Goal: Task Accomplishment & Management: Use online tool/utility

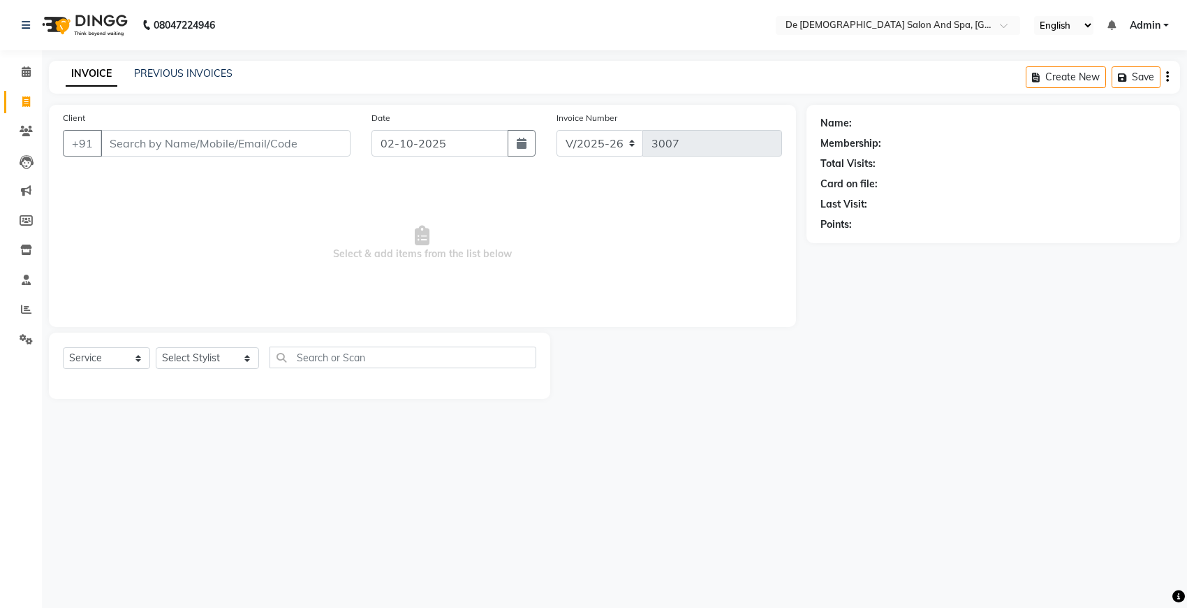
select select "6431"
select select "service"
click at [140, 143] on input "Client" at bounding box center [226, 143] width 250 height 27
click at [180, 353] on select "Select Stylist akshay [PERSON_NAME] [PERSON_NAME] [PERSON_NAME] [MEDICAL_DATA][…" at bounding box center [207, 358] width 103 height 22
select select "79126"
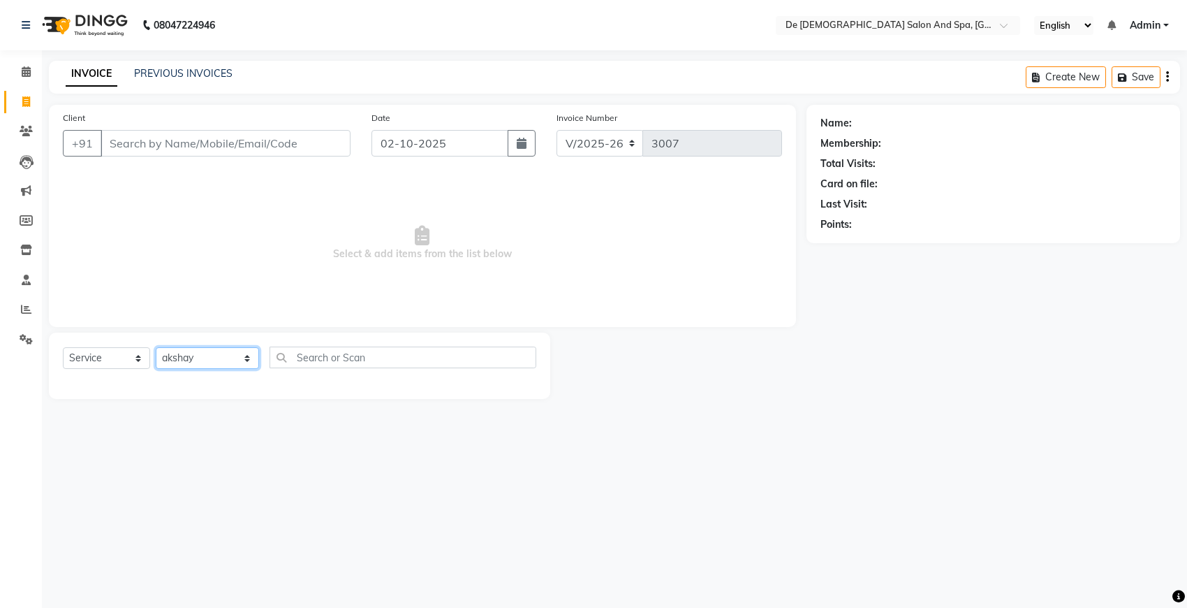
click at [156, 347] on select "Select Stylist akshay [PERSON_NAME] [PERSON_NAME] [PERSON_NAME] [MEDICAL_DATA][…" at bounding box center [207, 358] width 103 height 22
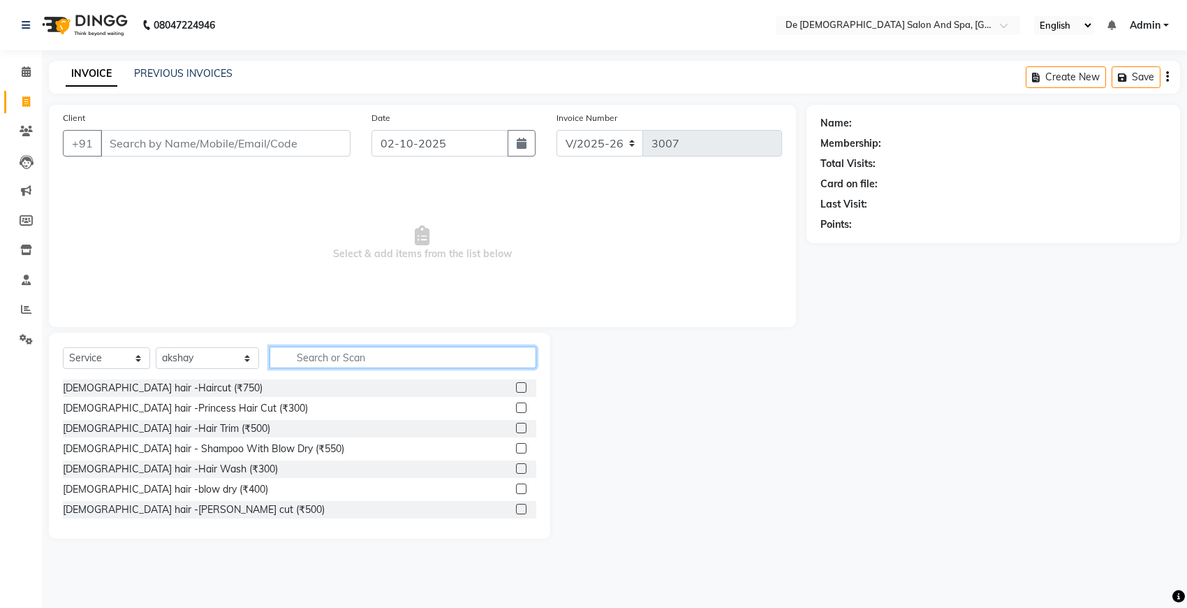
click at [287, 350] on input "text" at bounding box center [403, 357] width 267 height 22
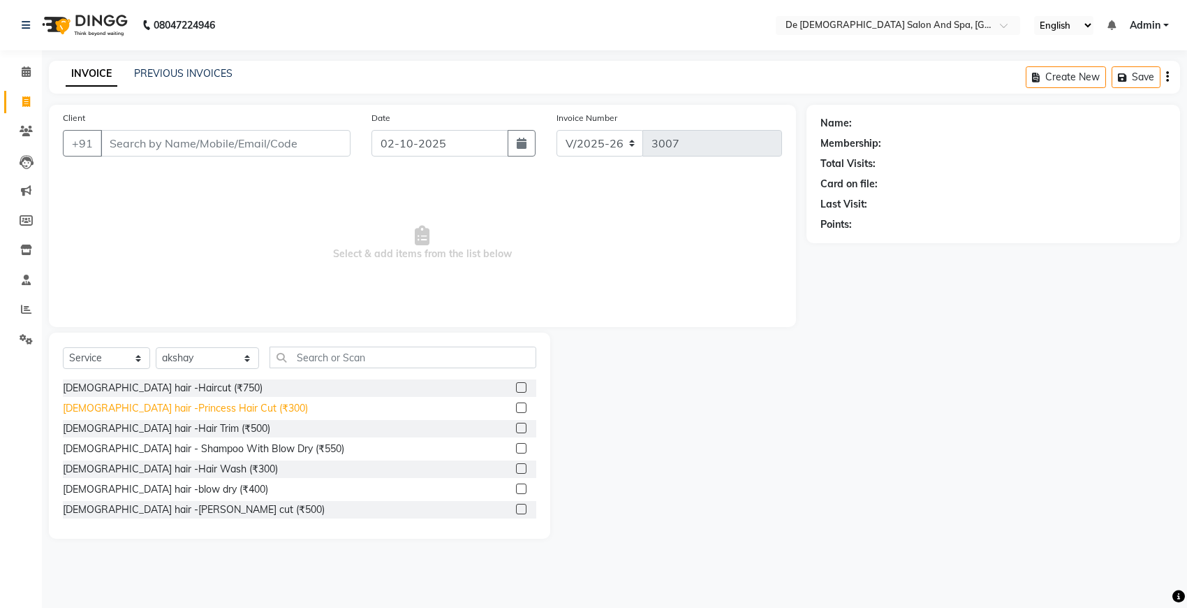
click at [217, 410] on div "[DEMOGRAPHIC_DATA] hair -Princess Hair Cut (₹300)" at bounding box center [185, 408] width 245 height 15
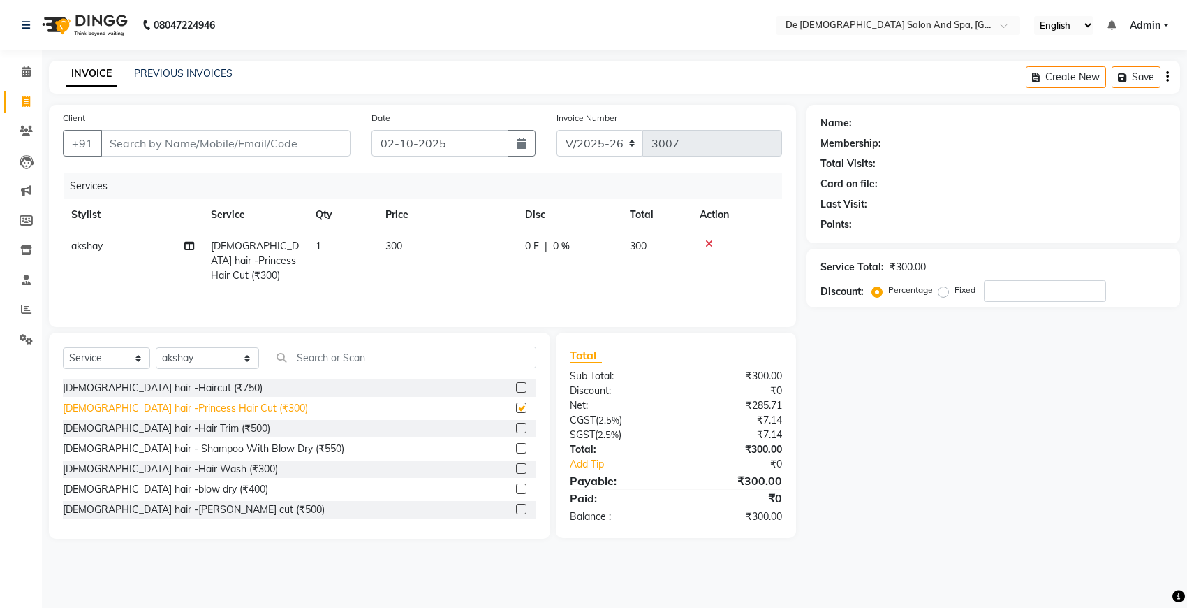
checkbox input "false"
click at [334, 251] on td "1" at bounding box center [342, 261] width 70 height 61
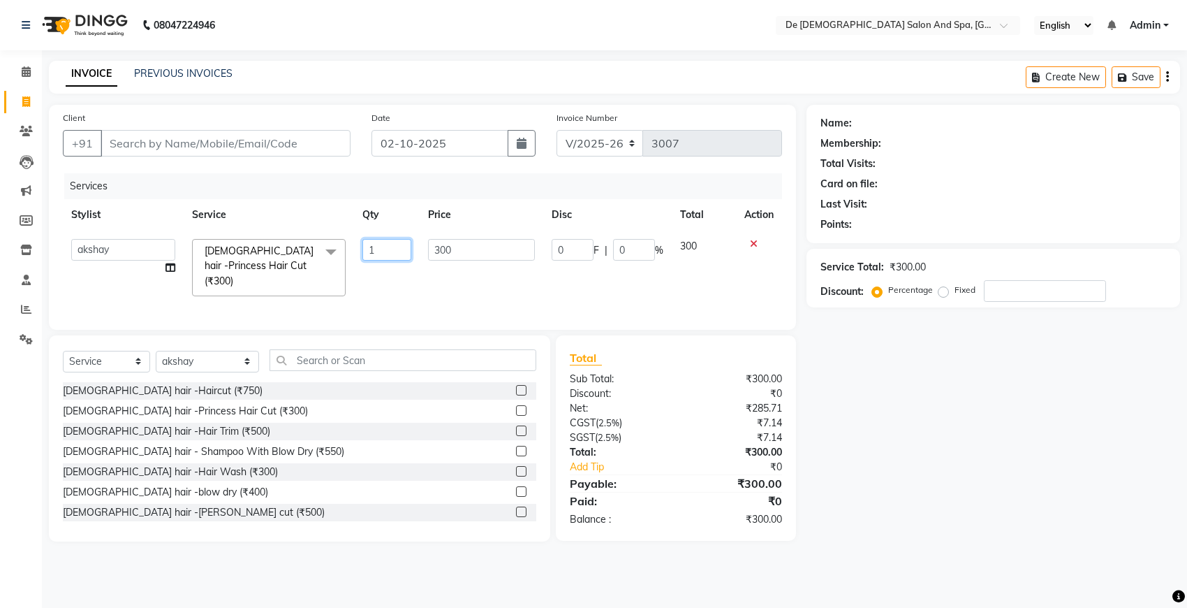
click at [390, 252] on input "1" at bounding box center [387, 250] width 49 height 22
type input "2"
click at [277, 145] on input "Client" at bounding box center [226, 143] width 250 height 27
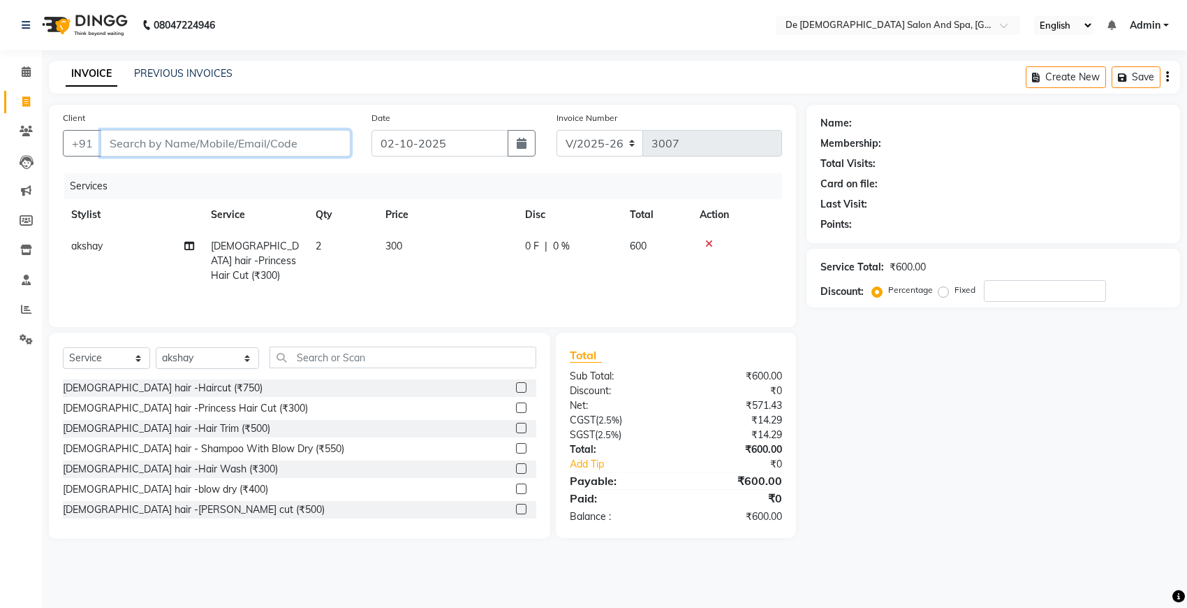
type input "9"
type input "0"
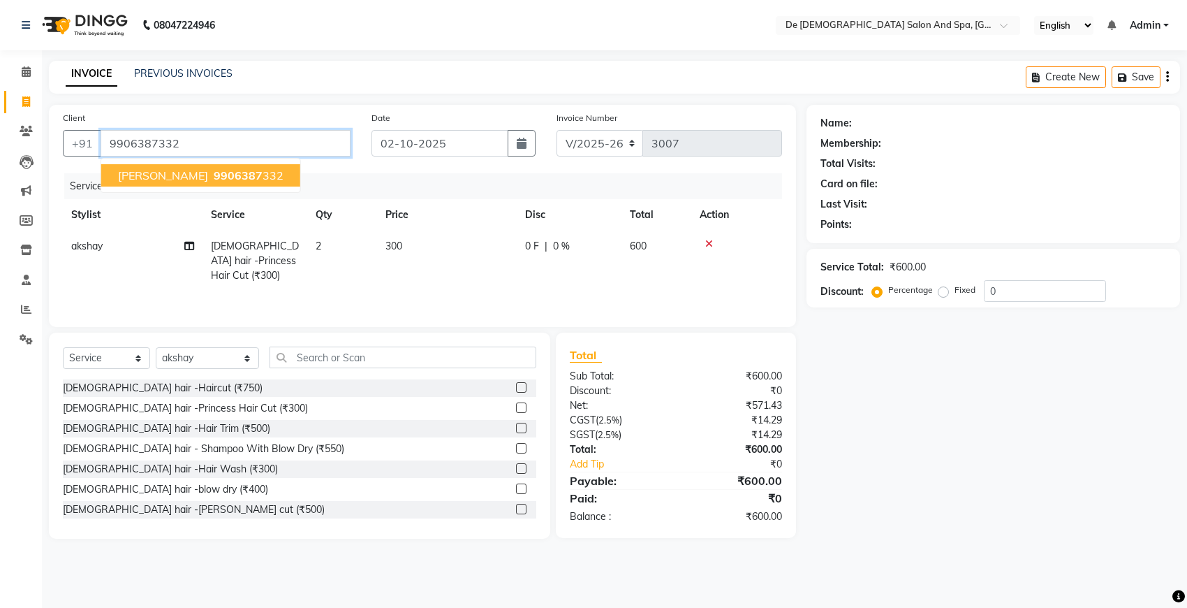
type input "9906387332"
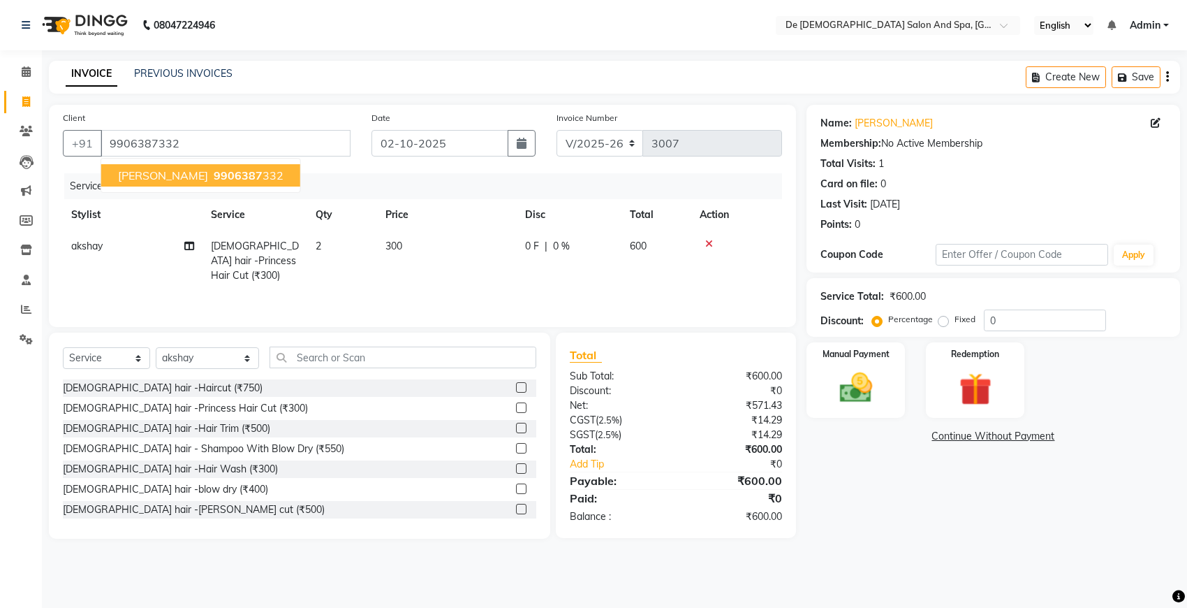
click at [218, 179] on ngb-highlight "9906387 332" at bounding box center [247, 175] width 73 height 14
click at [845, 414] on div "Manual Payment" at bounding box center [856, 380] width 103 height 78
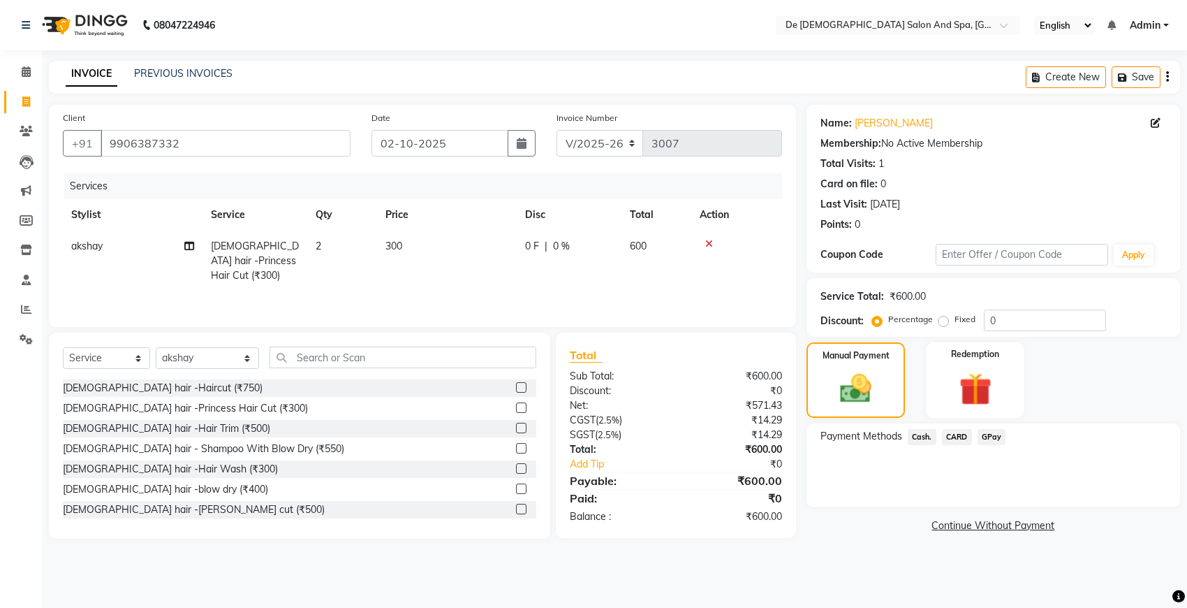
click at [926, 444] on span "Cash." at bounding box center [922, 437] width 29 height 16
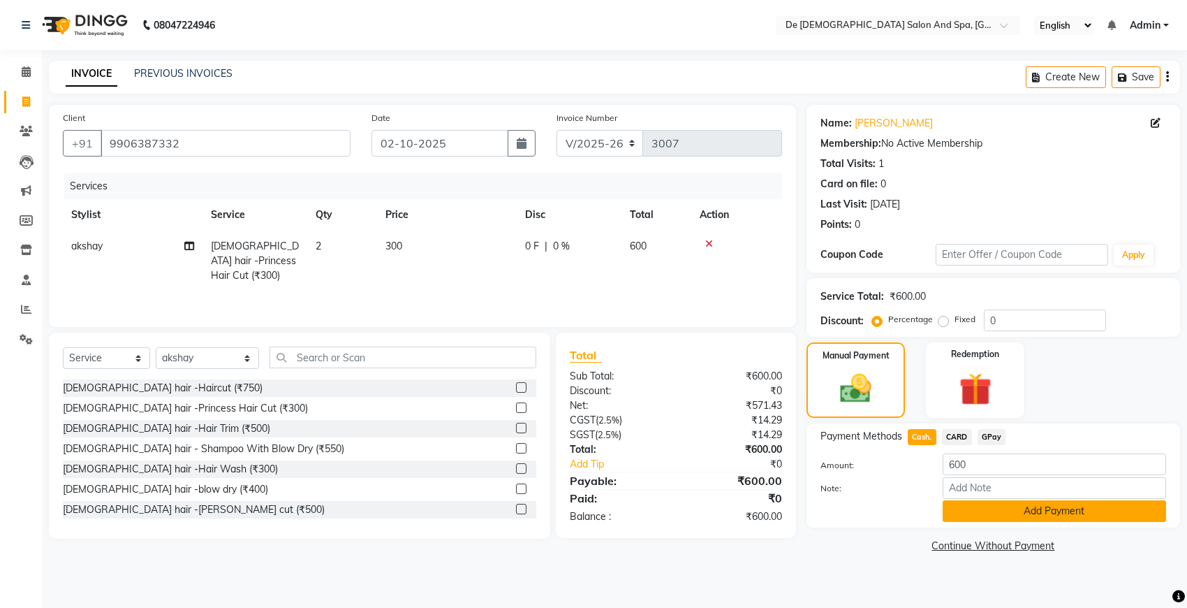
click at [971, 501] on button "Add Payment" at bounding box center [1055, 511] width 224 height 22
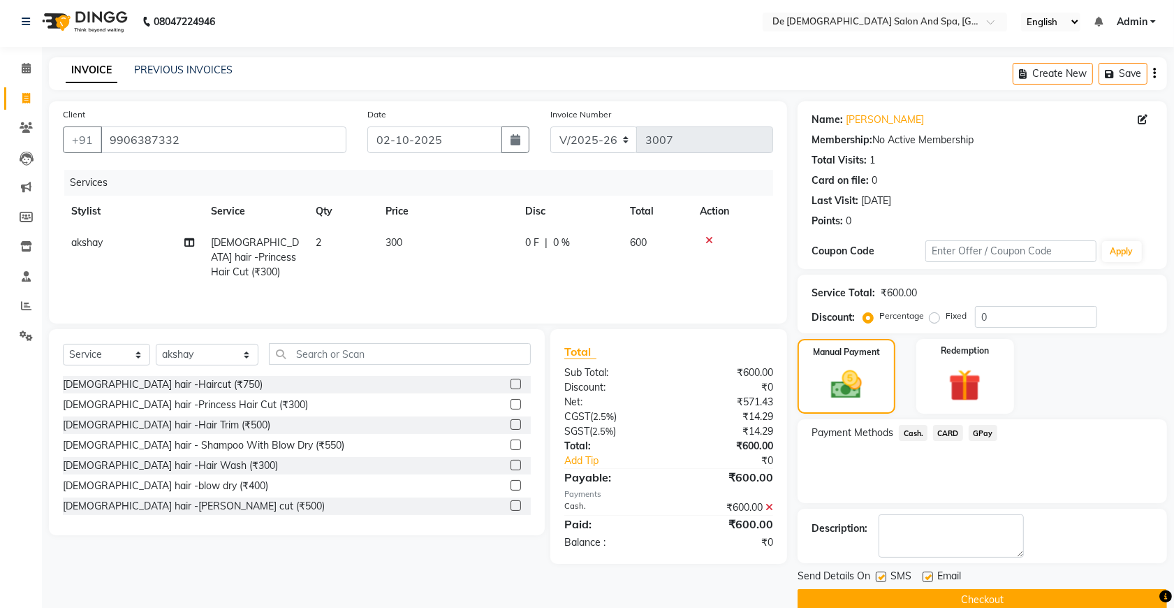
scroll to position [28, 0]
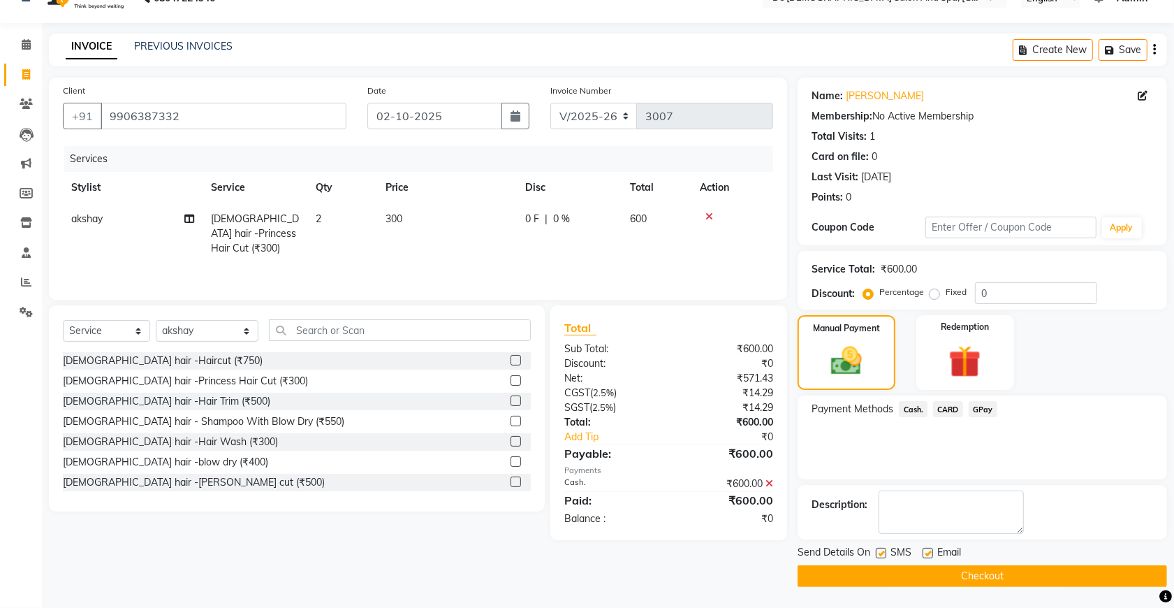
click at [938, 578] on button "Checkout" at bounding box center [983, 576] width 370 height 22
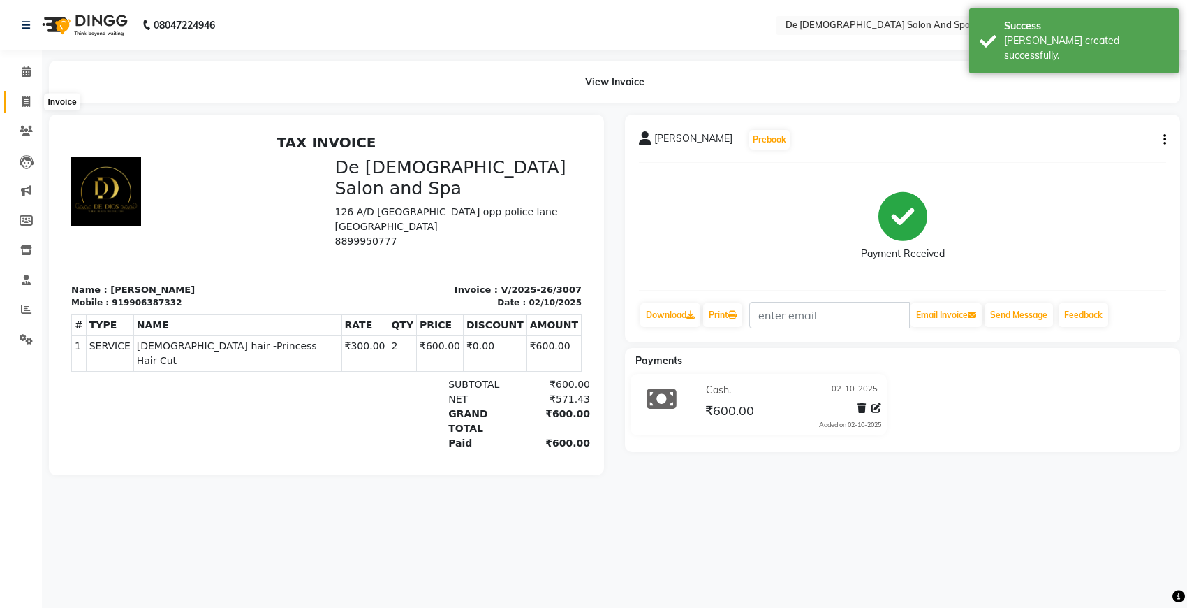
click at [23, 109] on span at bounding box center [26, 102] width 24 height 16
select select "service"
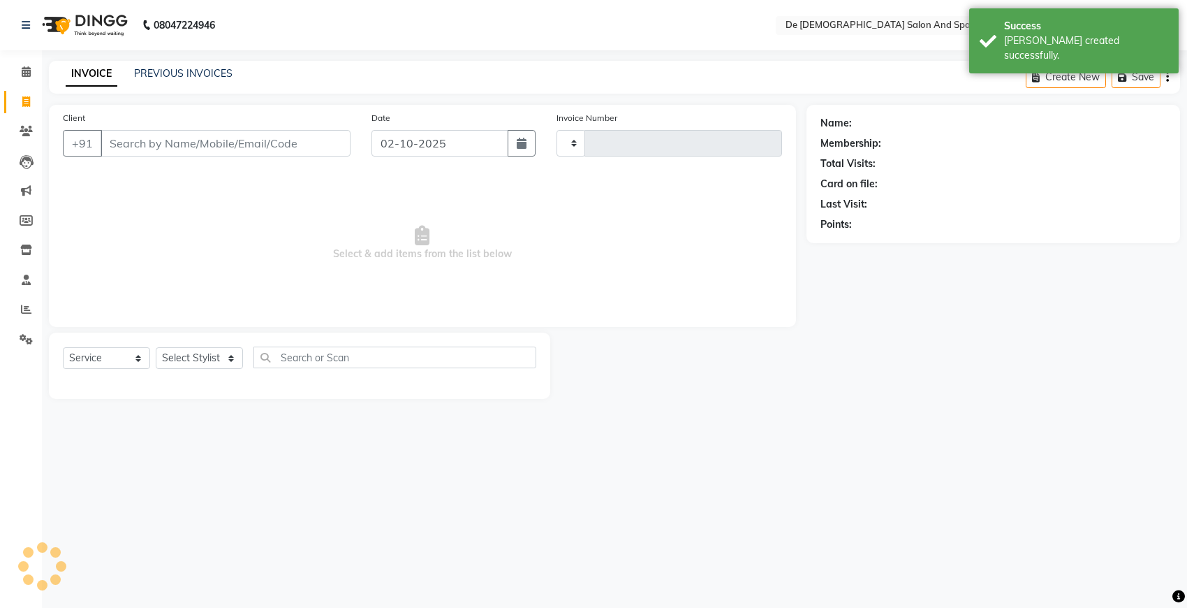
type input "3008"
select select "6431"
click at [175, 72] on link "PREVIOUS INVOICES" at bounding box center [183, 73] width 98 height 13
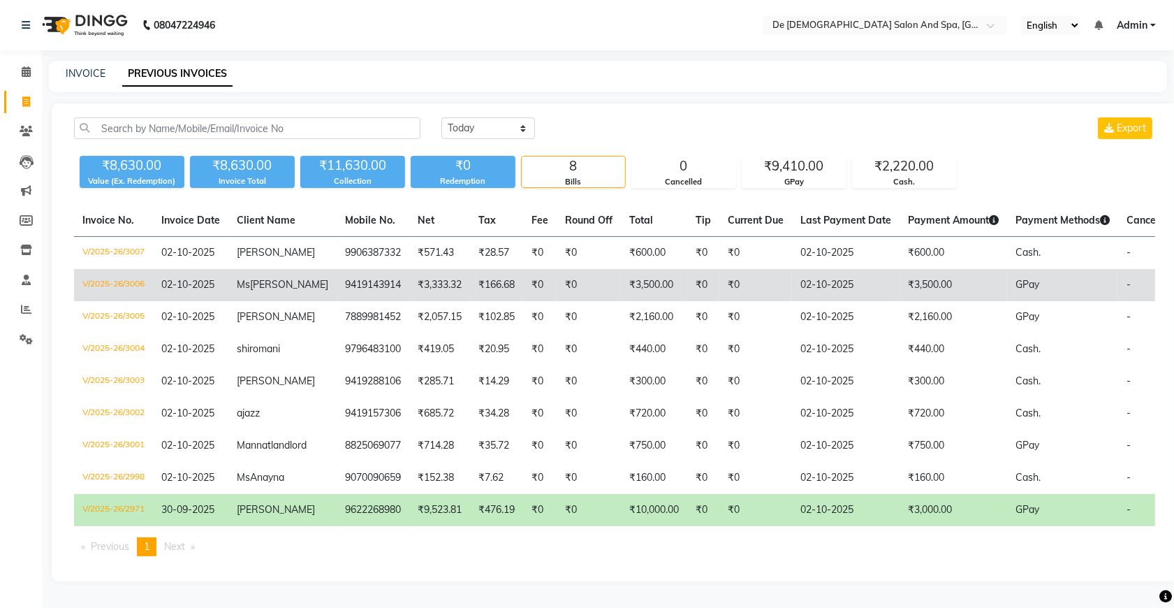
click at [337, 285] on td "9419143914" at bounding box center [373, 285] width 73 height 32
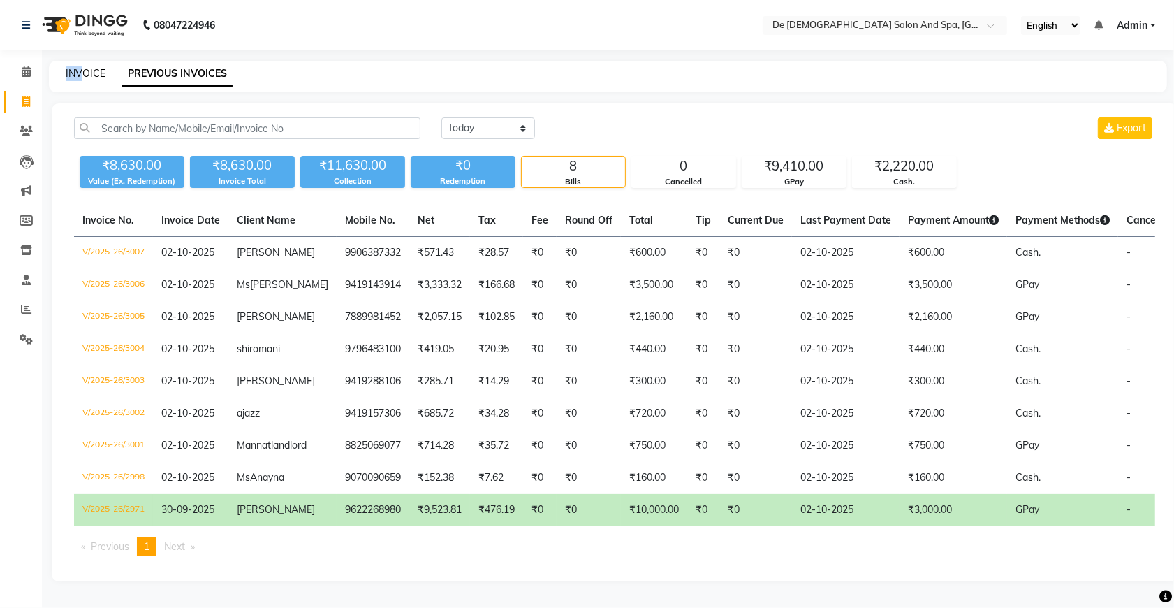
drag, startPoint x: 64, startPoint y: 63, endPoint x: 82, endPoint y: 78, distance: 23.3
click at [82, 78] on div "INVOICE PREVIOUS INVOICES" at bounding box center [608, 76] width 1118 height 31
click at [82, 78] on link "INVOICE" at bounding box center [86, 73] width 40 height 13
select select "service"
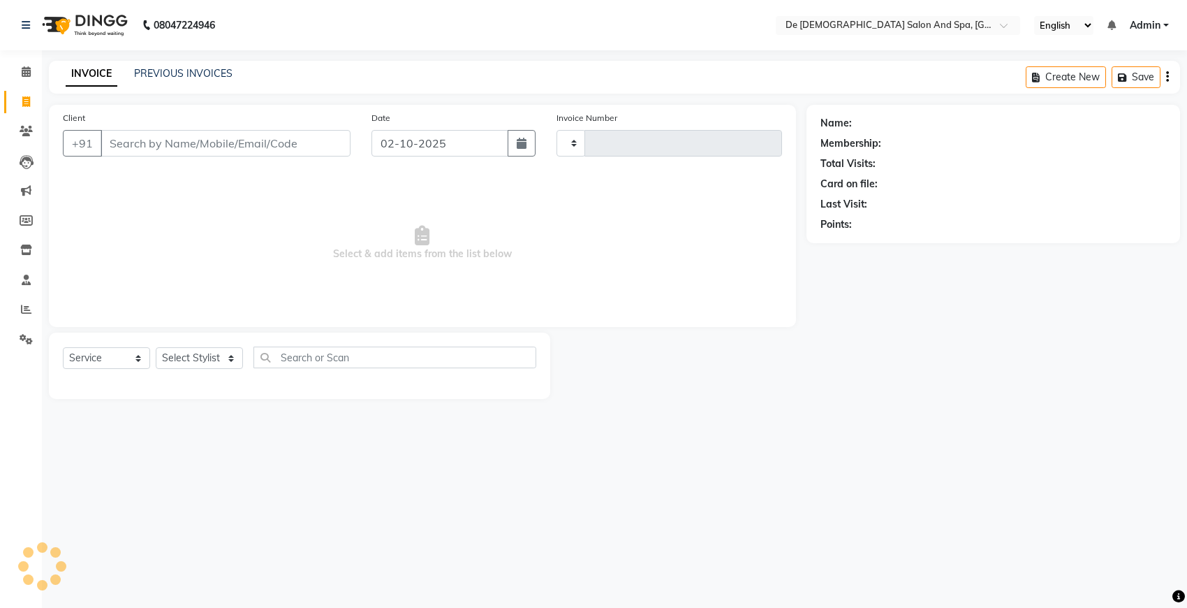
type input "3008"
select select "6431"
click at [214, 360] on select "Select Stylist" at bounding box center [199, 358] width 87 height 22
select select "51742"
click at [156, 347] on select "Select Stylist akshay [PERSON_NAME] [PERSON_NAME] [PERSON_NAME] [MEDICAL_DATA][…" at bounding box center [207, 358] width 103 height 22
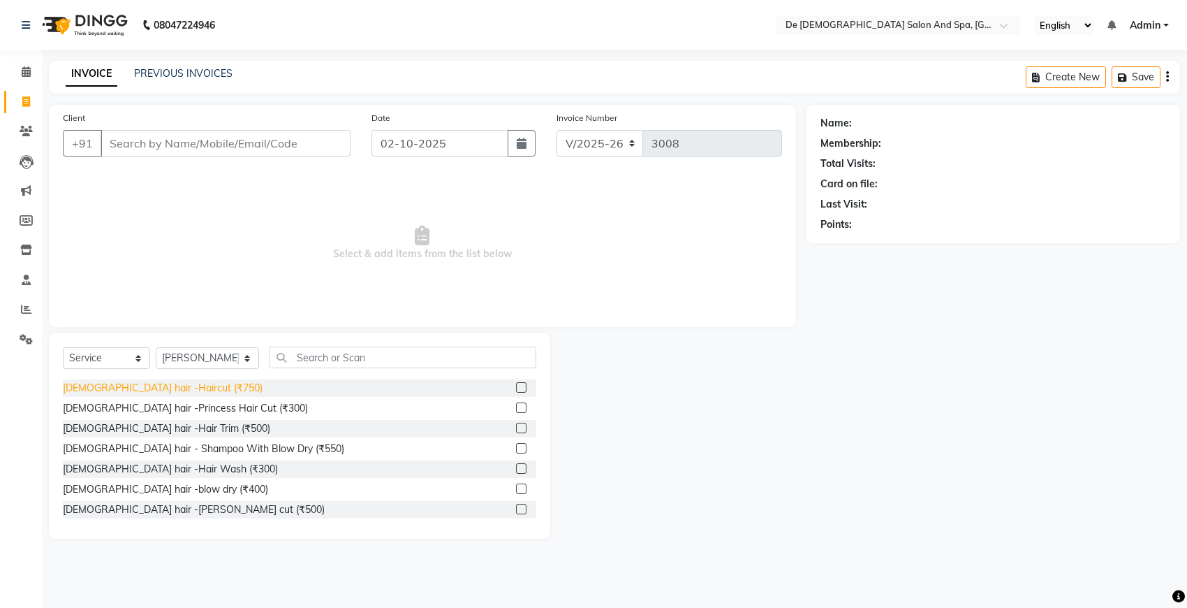
click at [179, 381] on div "[DEMOGRAPHIC_DATA] hair -Haircut (₹750)" at bounding box center [163, 388] width 200 height 15
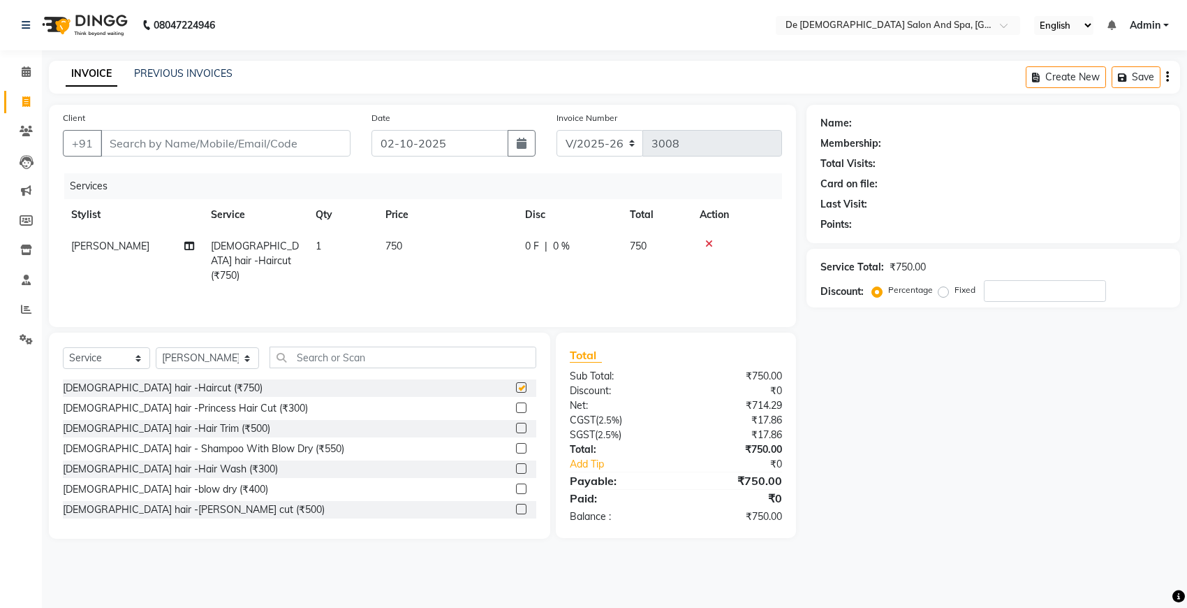
checkbox input "false"
click at [258, 148] on input "Client" at bounding box center [226, 143] width 250 height 27
click at [228, 147] on input "Client" at bounding box center [226, 143] width 250 height 27
type input "9"
type input "0"
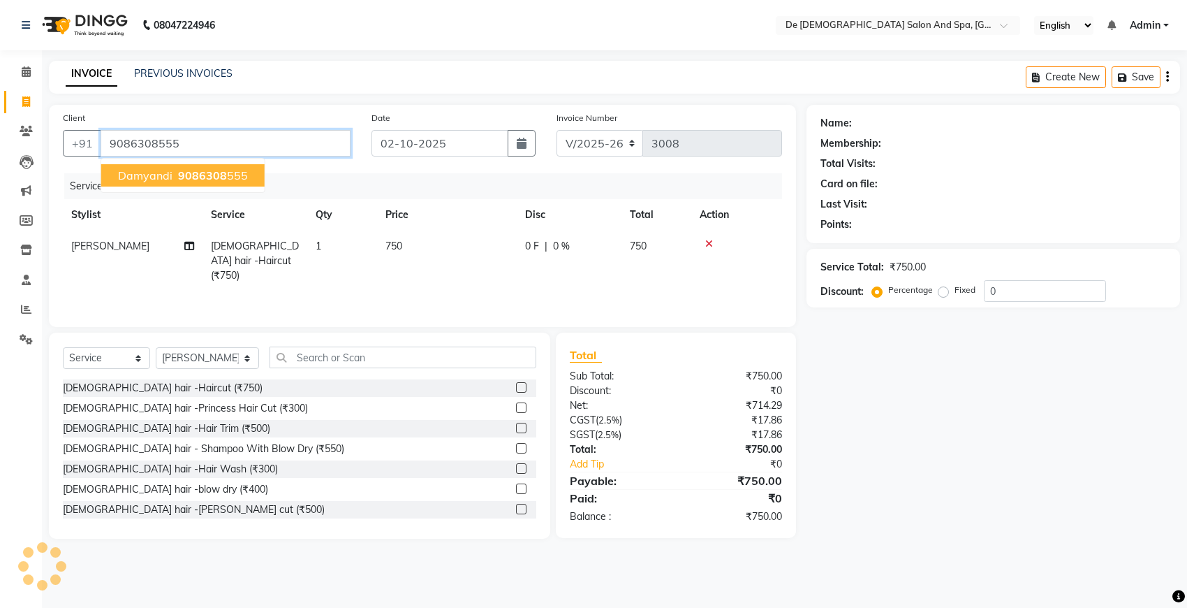
type input "9086308555"
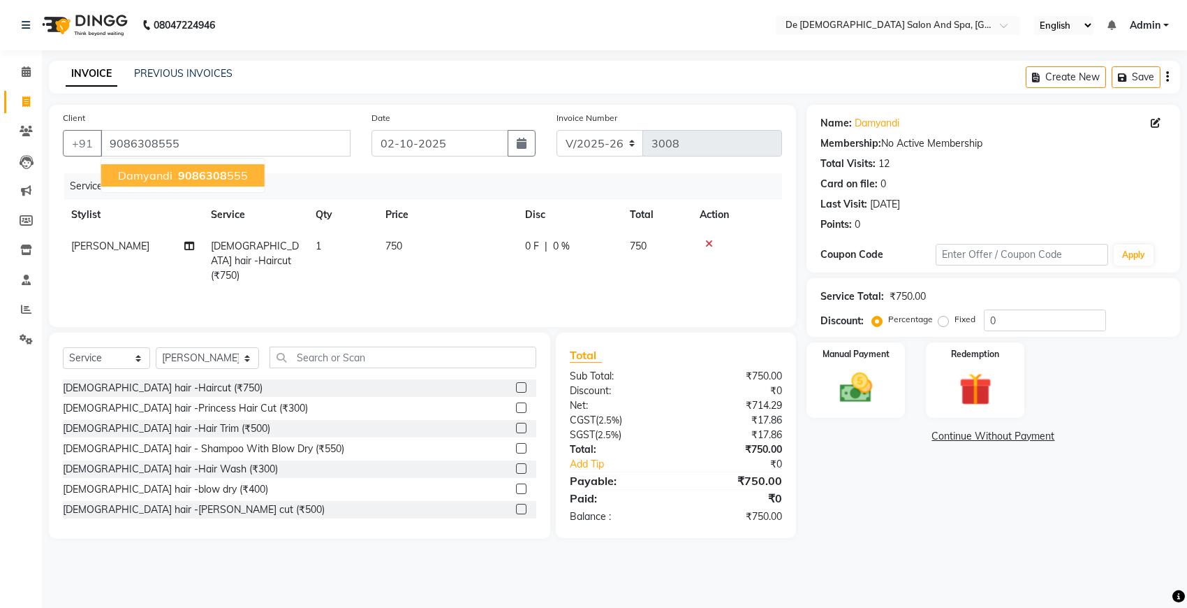
click at [221, 169] on span "9086308" at bounding box center [202, 175] width 49 height 14
click at [875, 404] on img at bounding box center [855, 387] width 55 height 39
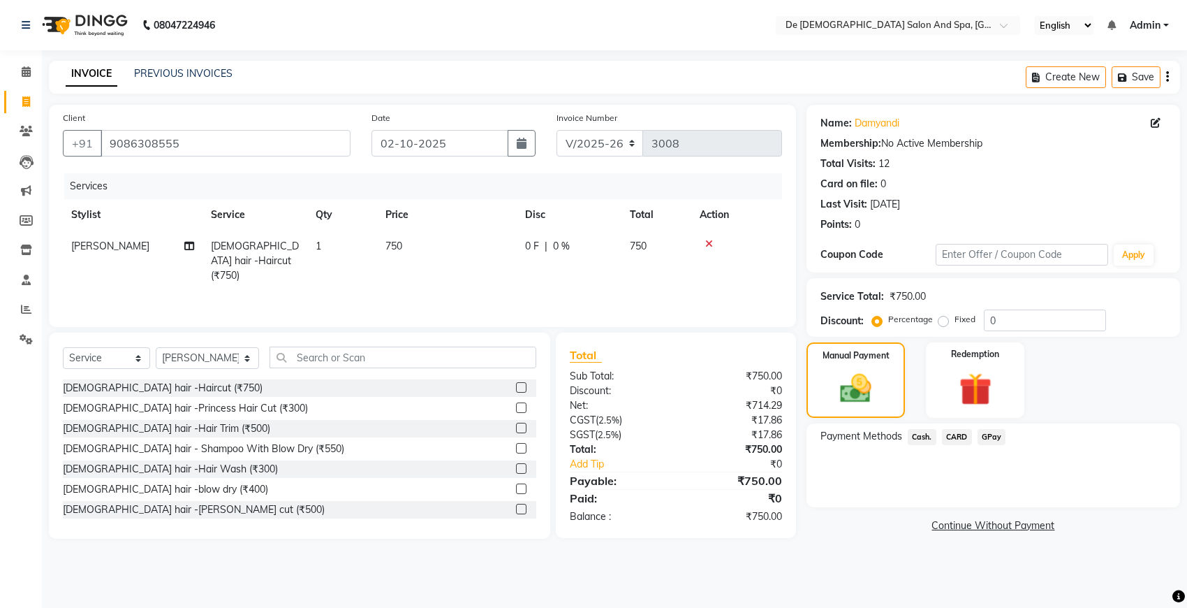
click at [995, 444] on span "GPay" at bounding box center [992, 437] width 29 height 16
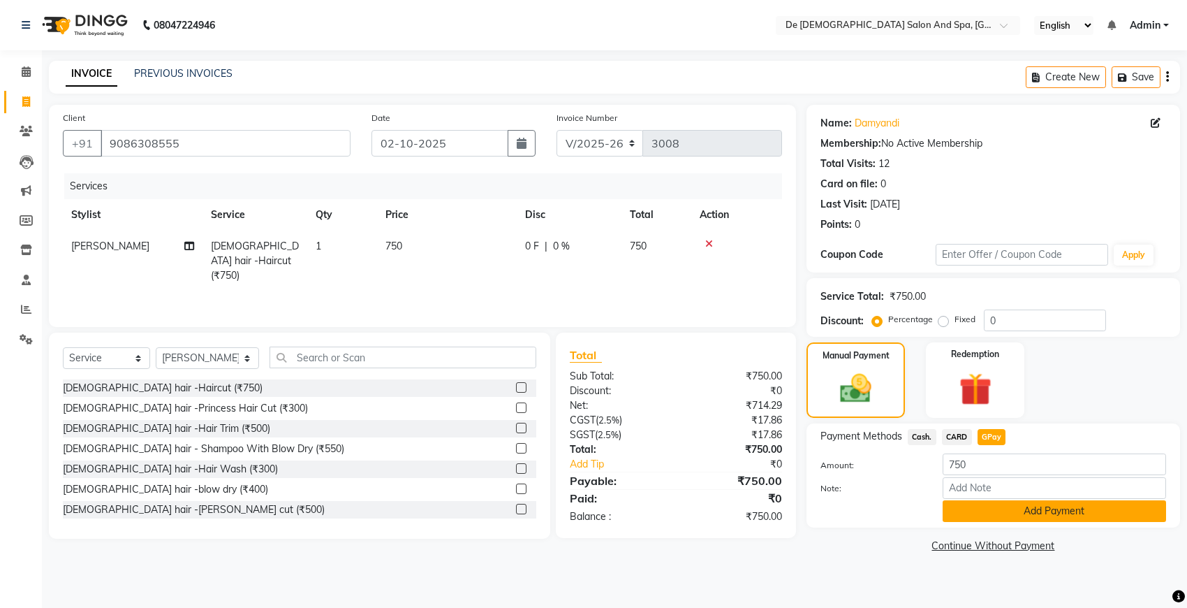
click at [1000, 515] on button "Add Payment" at bounding box center [1055, 511] width 224 height 22
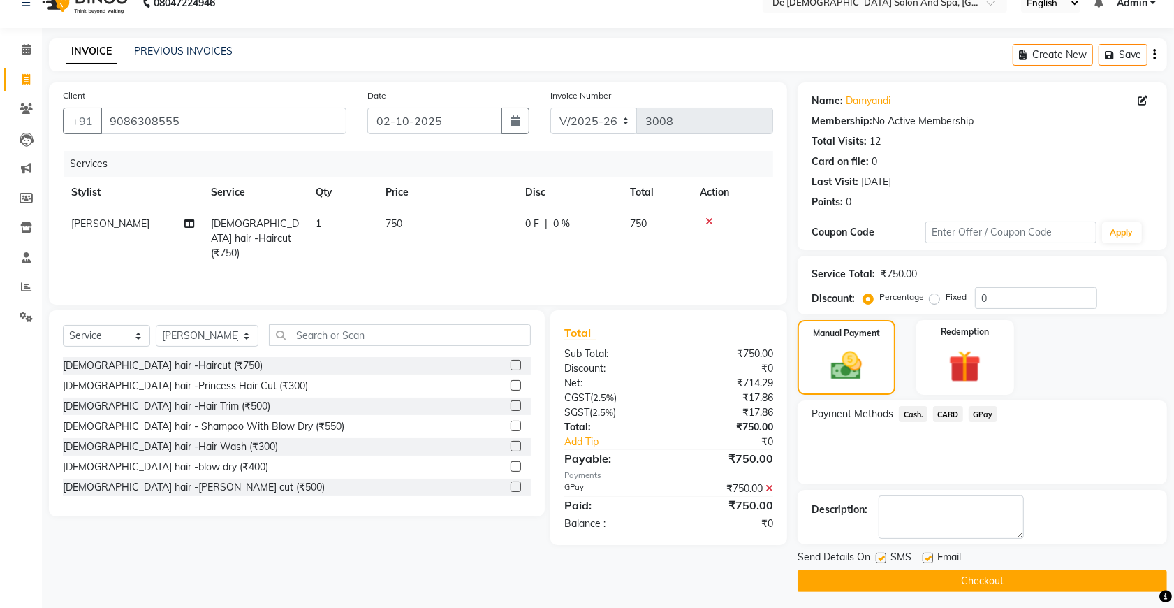
scroll to position [28, 0]
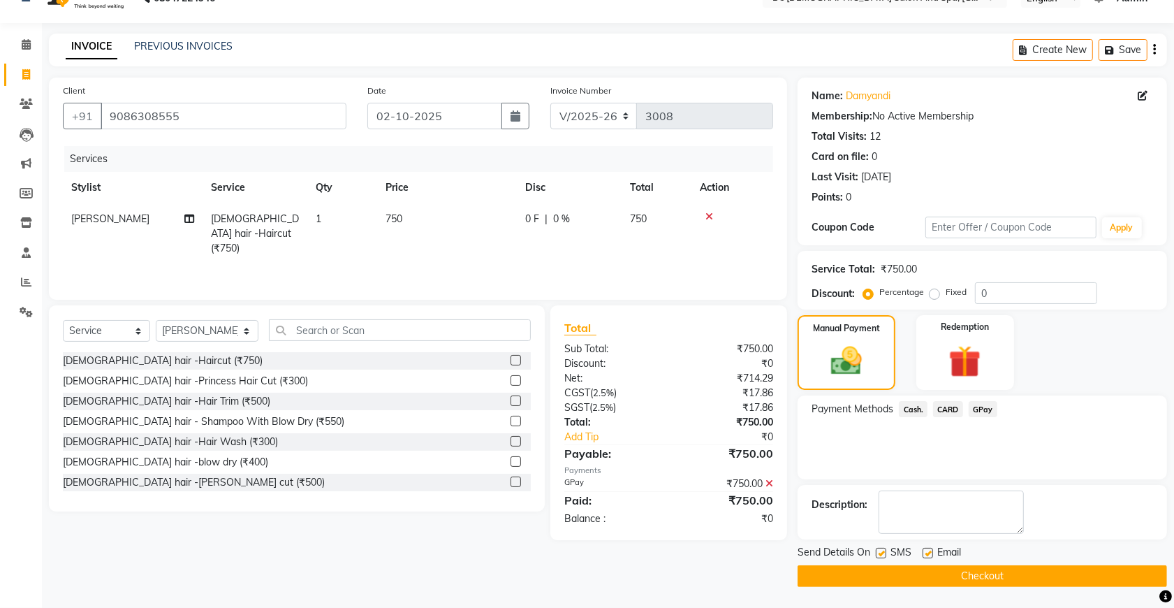
click at [937, 583] on button "Checkout" at bounding box center [983, 576] width 370 height 22
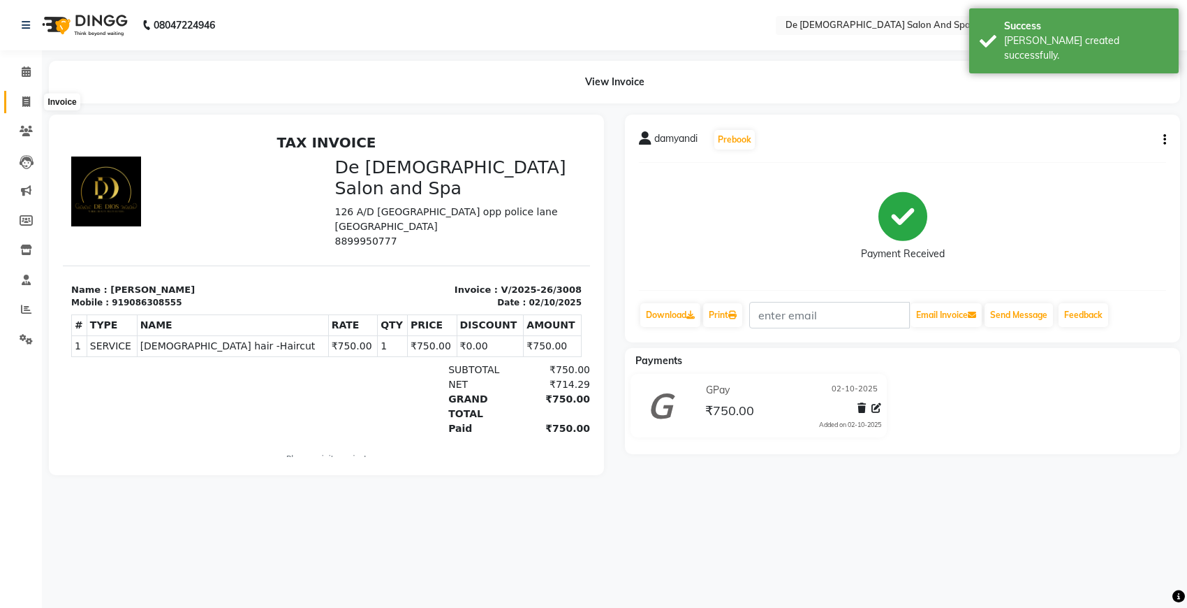
click at [15, 105] on span at bounding box center [26, 102] width 24 height 16
select select "service"
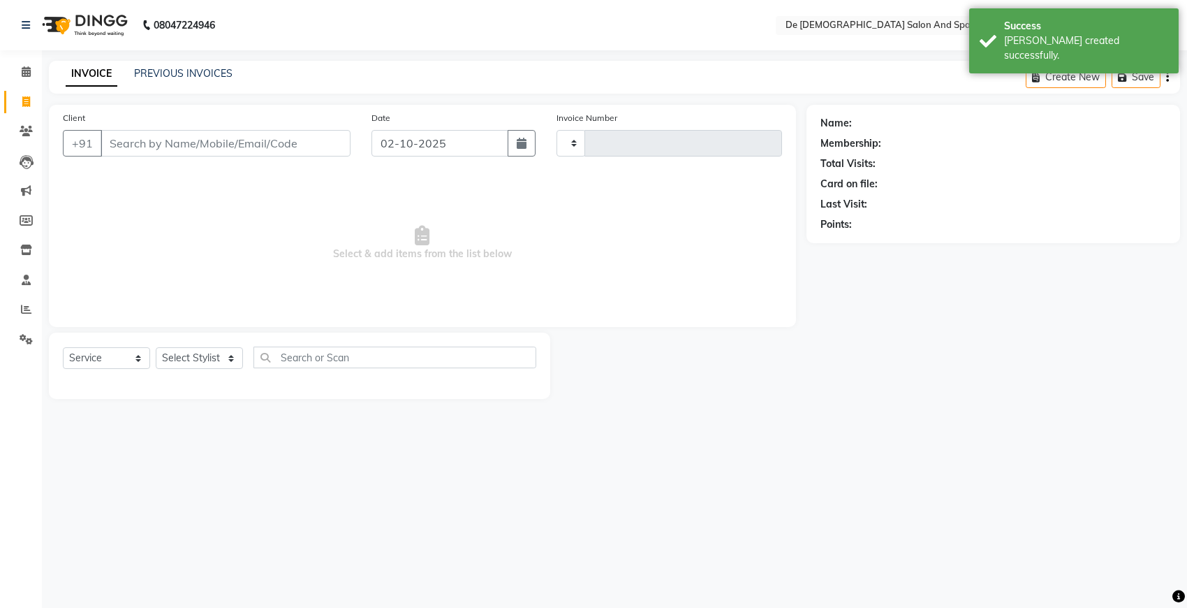
type input "3009"
select select "6431"
click at [161, 74] on link "PREVIOUS INVOICES" at bounding box center [183, 73] width 98 height 13
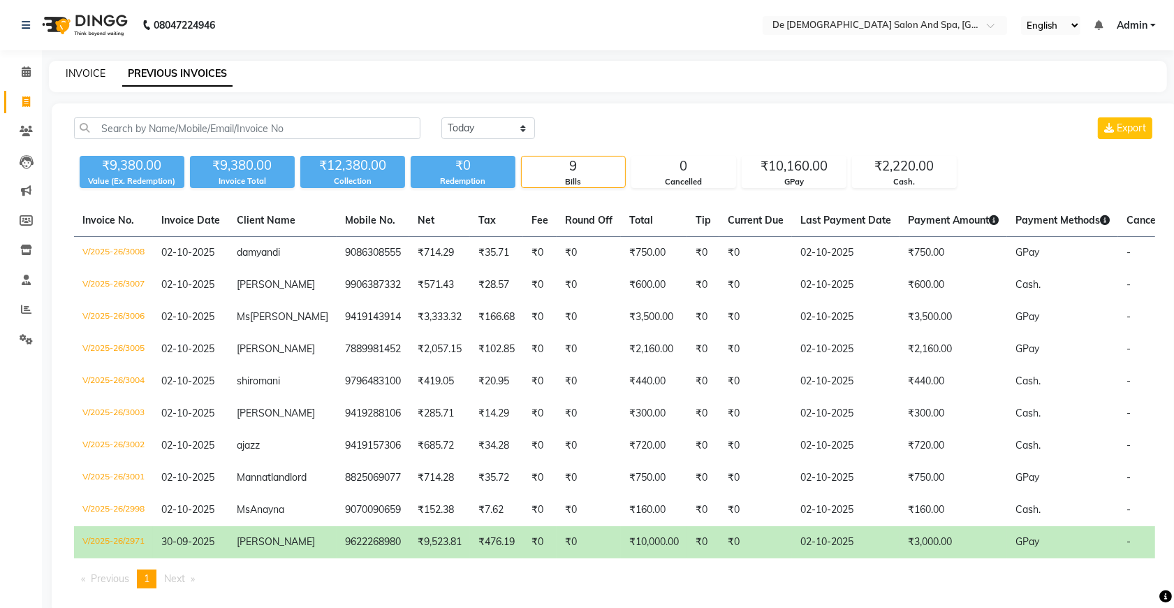
click at [96, 68] on link "INVOICE" at bounding box center [86, 73] width 40 height 13
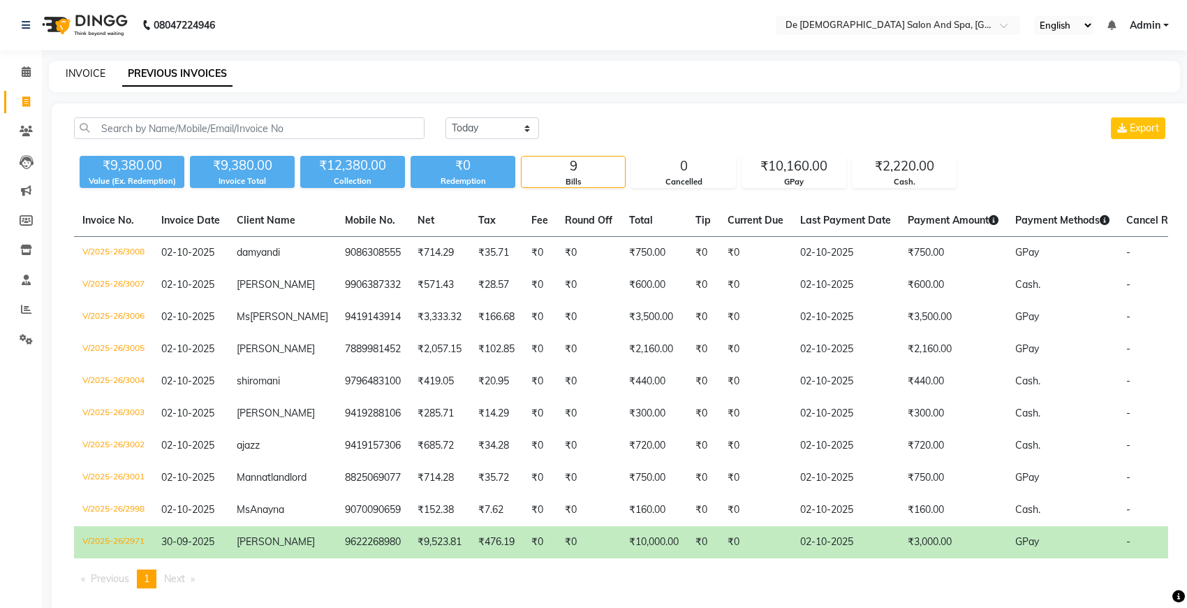
select select "service"
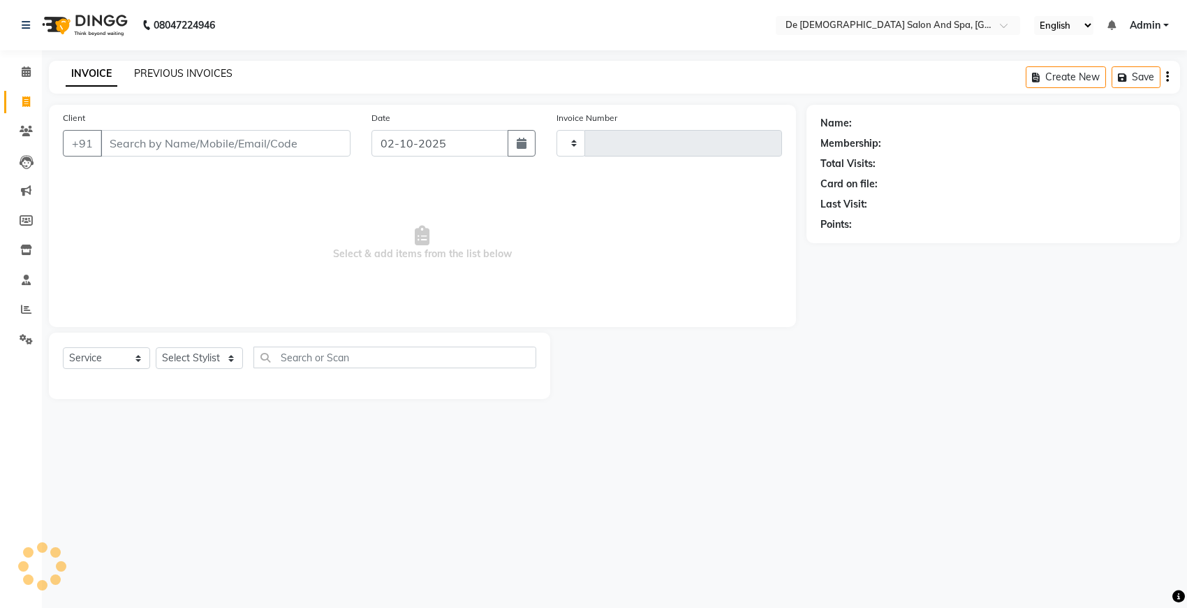
type input "3009"
select select "6431"
click at [169, 73] on link "PREVIOUS INVOICES" at bounding box center [183, 73] width 98 height 13
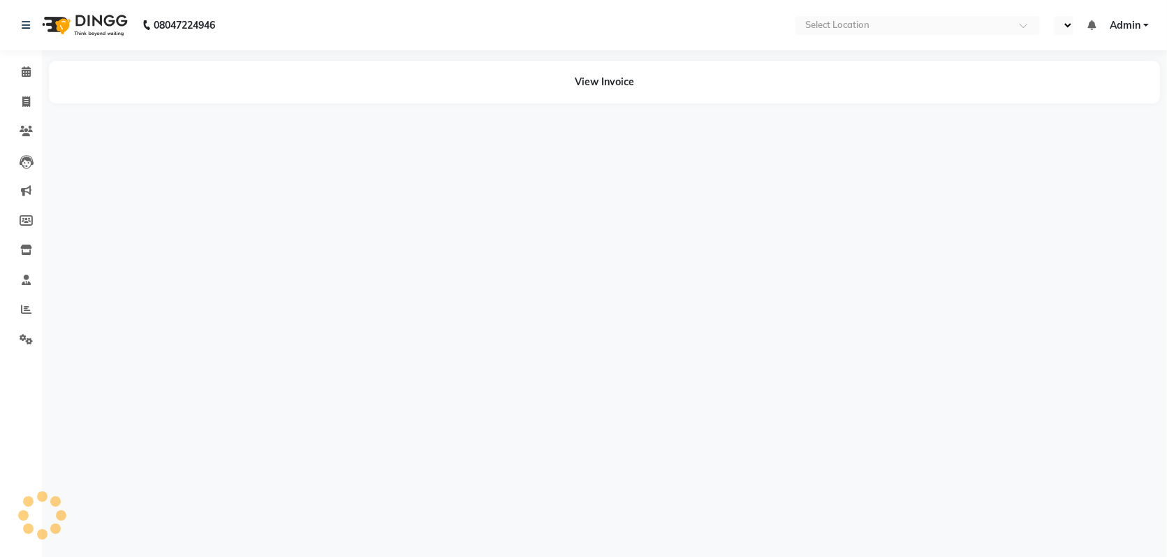
select select "en"
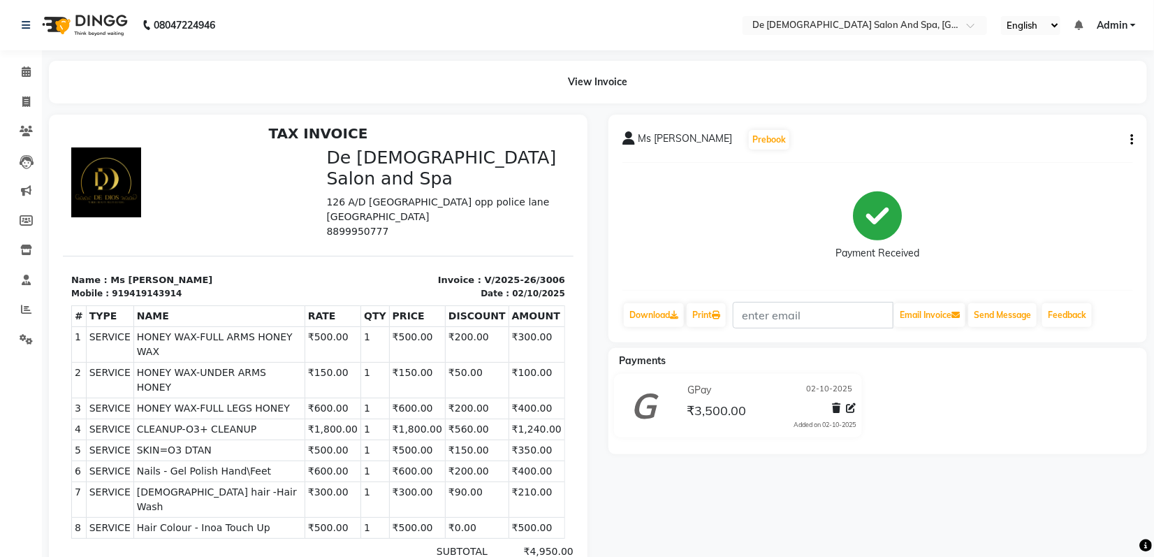
scroll to position [11, 0]
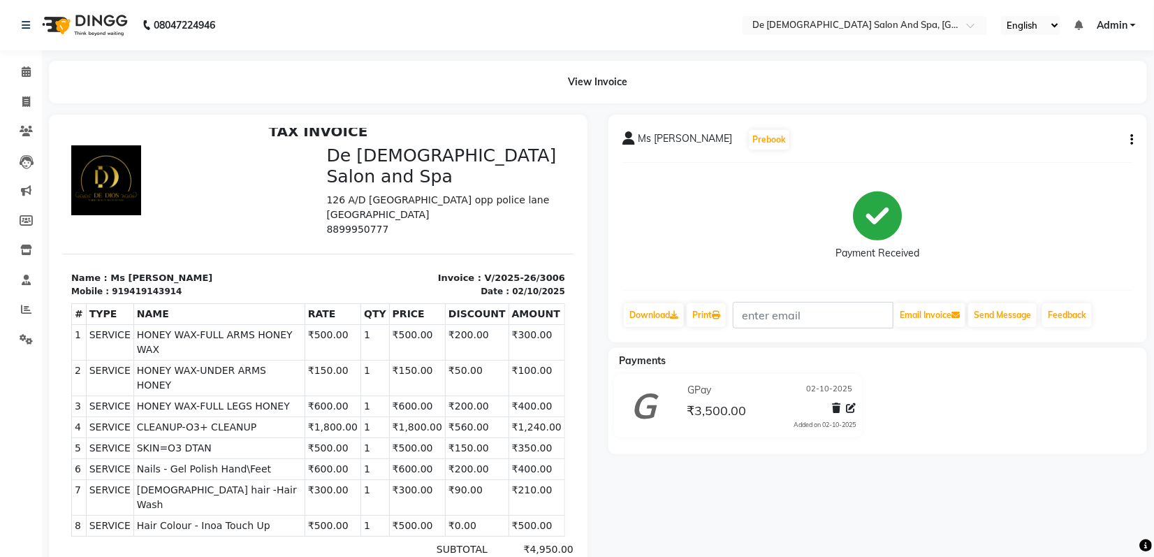
click at [1133, 138] on div "Ms Namita Prebook Payment Received Download Print Email Invoice Send Message Fe…" at bounding box center [877, 229] width 539 height 228
click at [1127, 143] on button "button" at bounding box center [1129, 140] width 8 height 15
click at [1062, 156] on div "Edit Invoice" at bounding box center [1062, 157] width 96 height 17
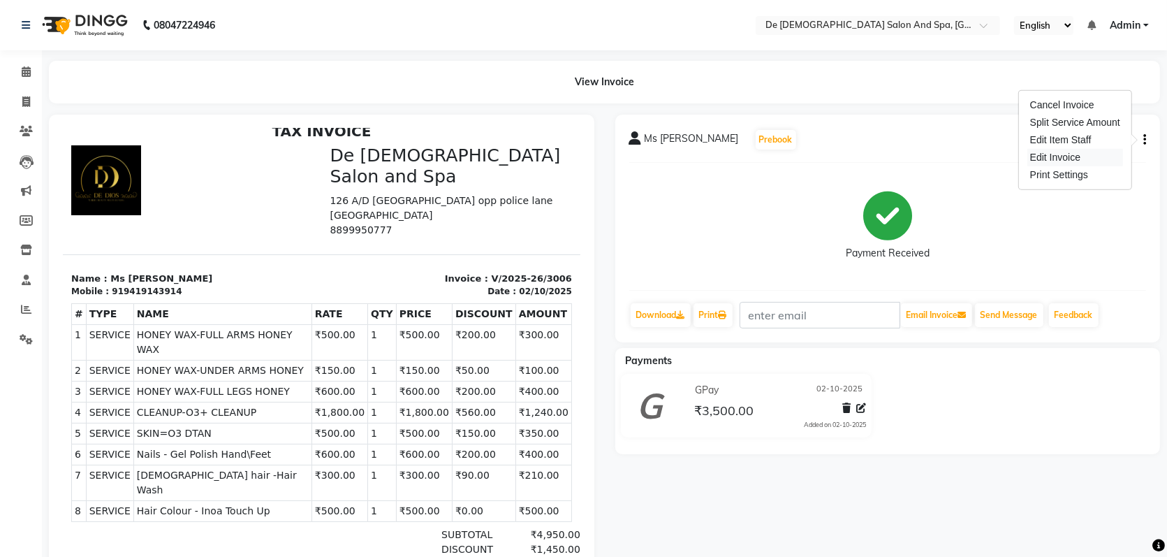
select select "service"
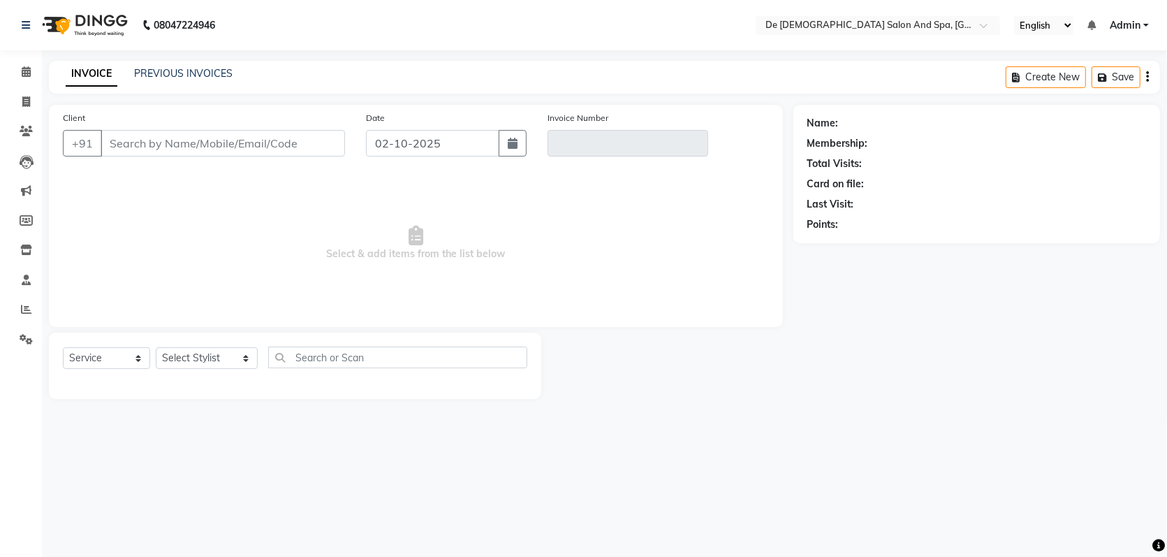
type input "9419143914"
type input "V/2025-26/3006"
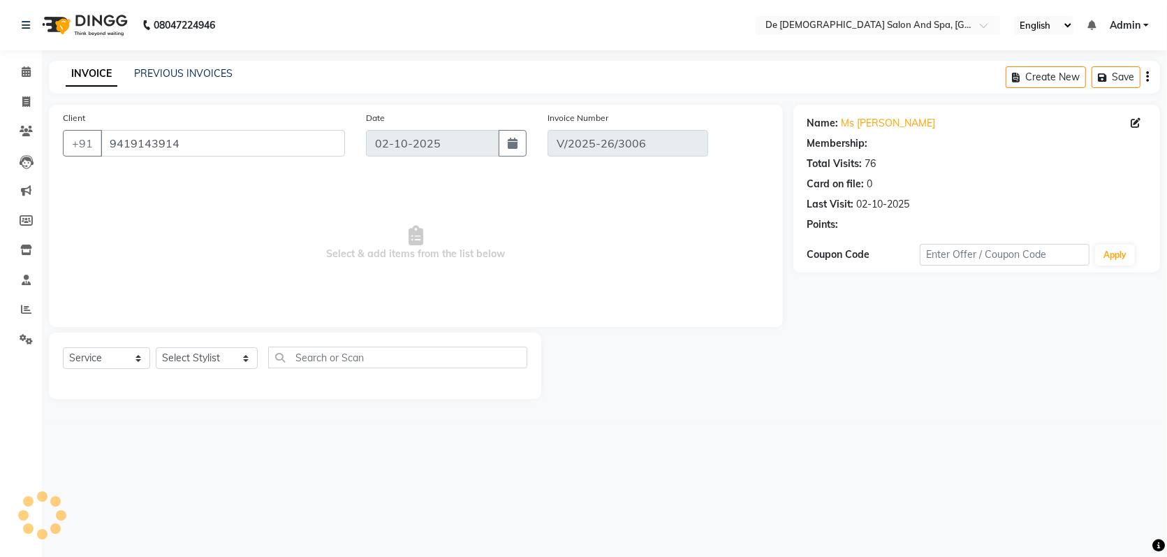
select select "1: Object"
select select "select"
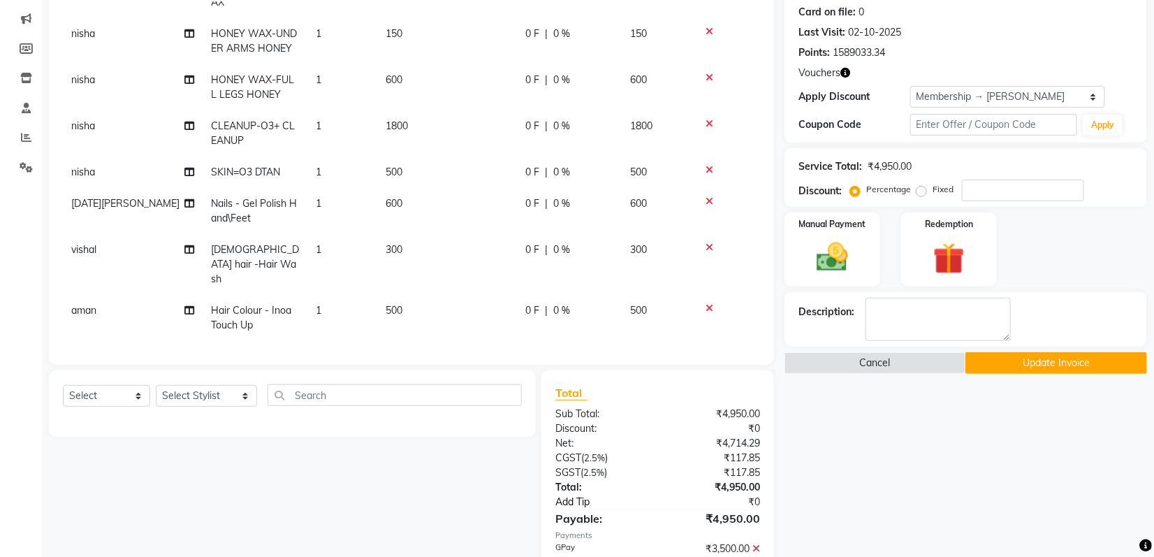
scroll to position [149, 0]
